Goal: Task Accomplishment & Management: Manage account settings

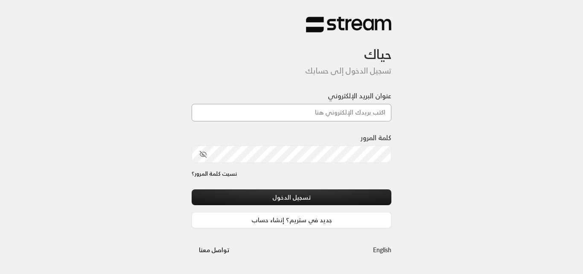
type input "[PERSON_NAME][DOMAIN_NAME][EMAIL_ADDRESS][DOMAIN_NAME]"
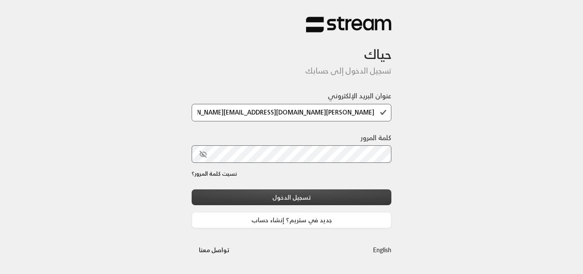
click at [314, 189] on button "تسجيل الدخول" at bounding box center [292, 197] width 200 height 16
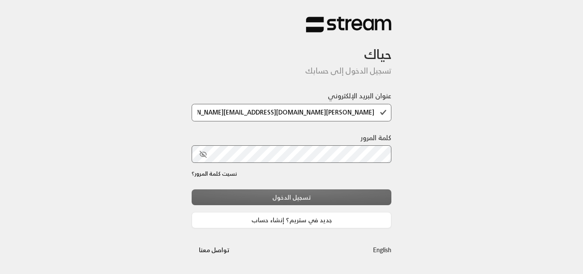
click at [312, 197] on div "تسجيل الدخول جديد في ستريم؟ إنشاء حساب" at bounding box center [292, 208] width 200 height 39
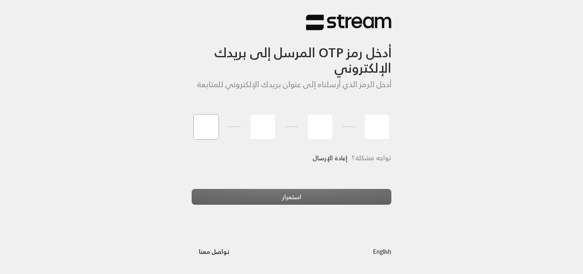
type input "6"
type input "2"
type input "1"
click at [257, 190] on div "استمرار" at bounding box center [292, 200] width 200 height 23
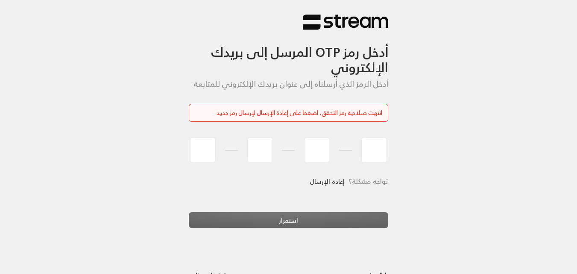
click at [322, 181] on link "إعادة الإرسال" at bounding box center [326, 180] width 35 height 17
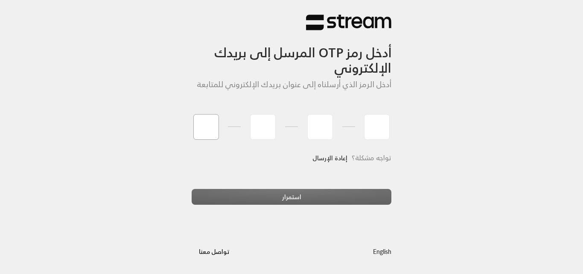
type input "7"
type input "5"
type input "2"
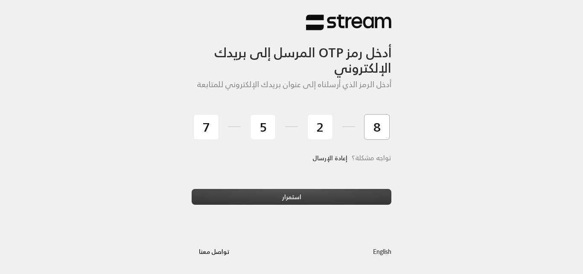
type input "8"
click at [261, 198] on button "استمرار" at bounding box center [292, 197] width 200 height 16
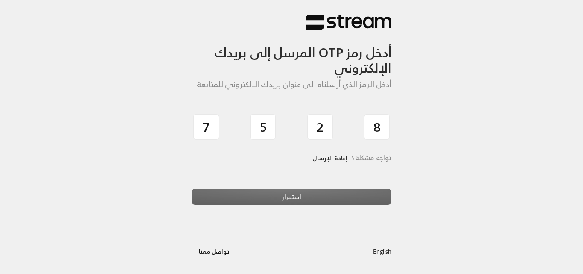
click at [259, 195] on div "استمرار" at bounding box center [292, 200] width 200 height 23
